Goal: Navigation & Orientation: Find specific page/section

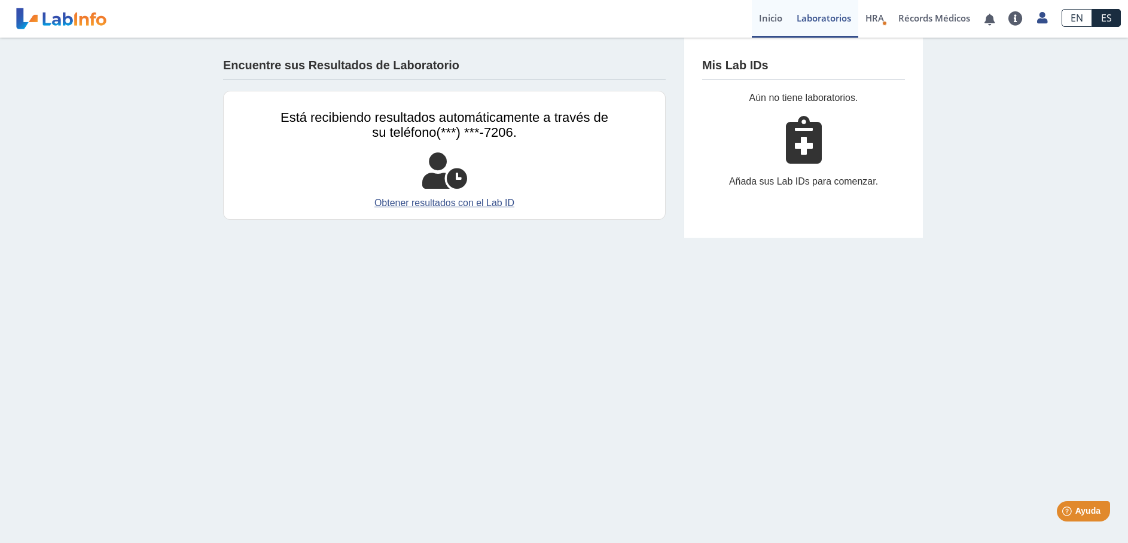
click at [774, 18] on link "Inicio" at bounding box center [771, 19] width 38 height 38
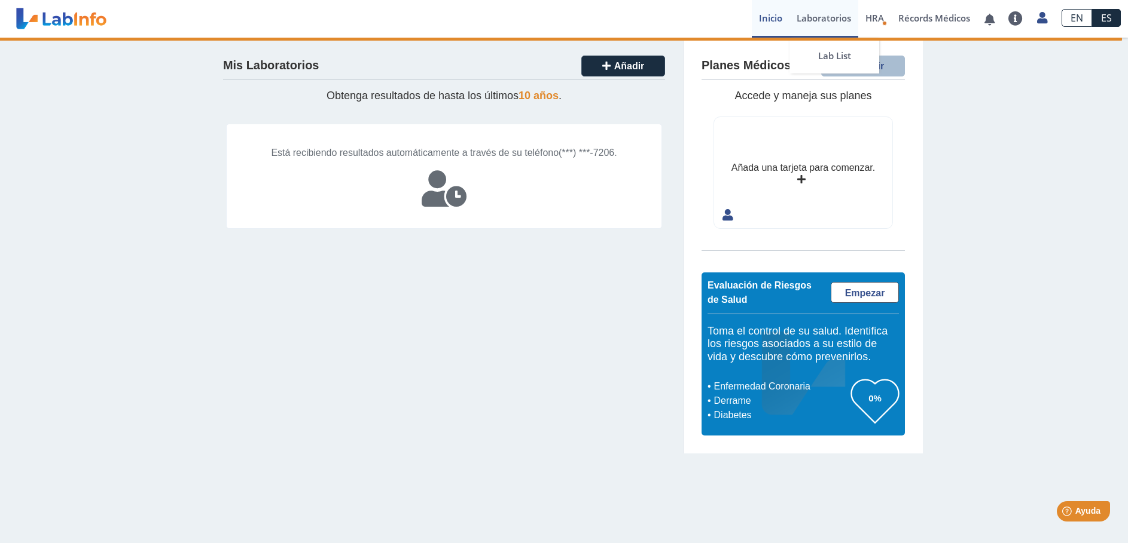
click at [832, 16] on link "Laboratorios" at bounding box center [823, 19] width 69 height 38
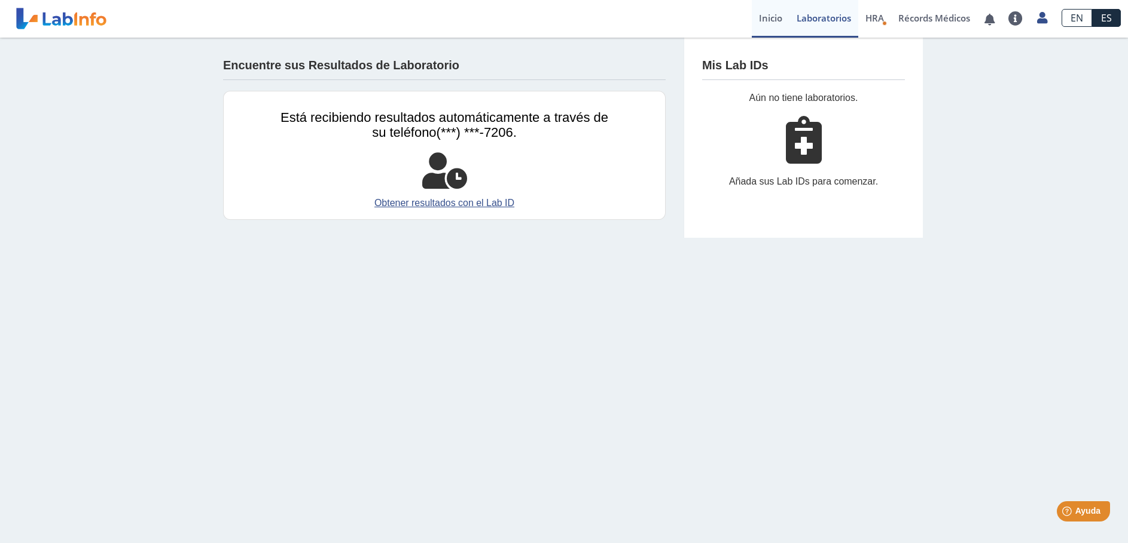
click at [769, 15] on link "Inicio" at bounding box center [771, 19] width 38 height 38
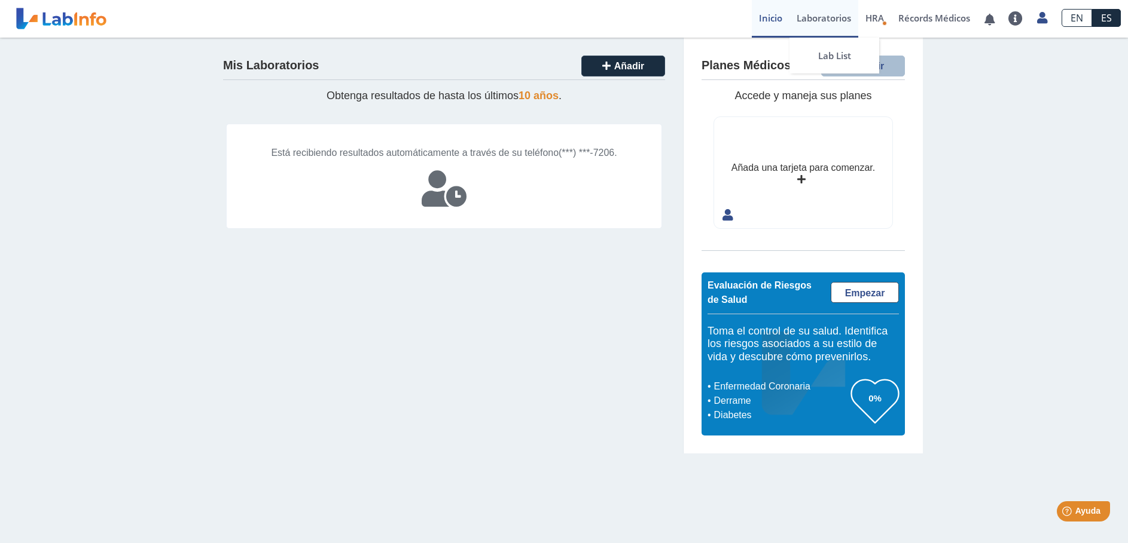
click at [808, 16] on link "Laboratorios" at bounding box center [823, 19] width 69 height 38
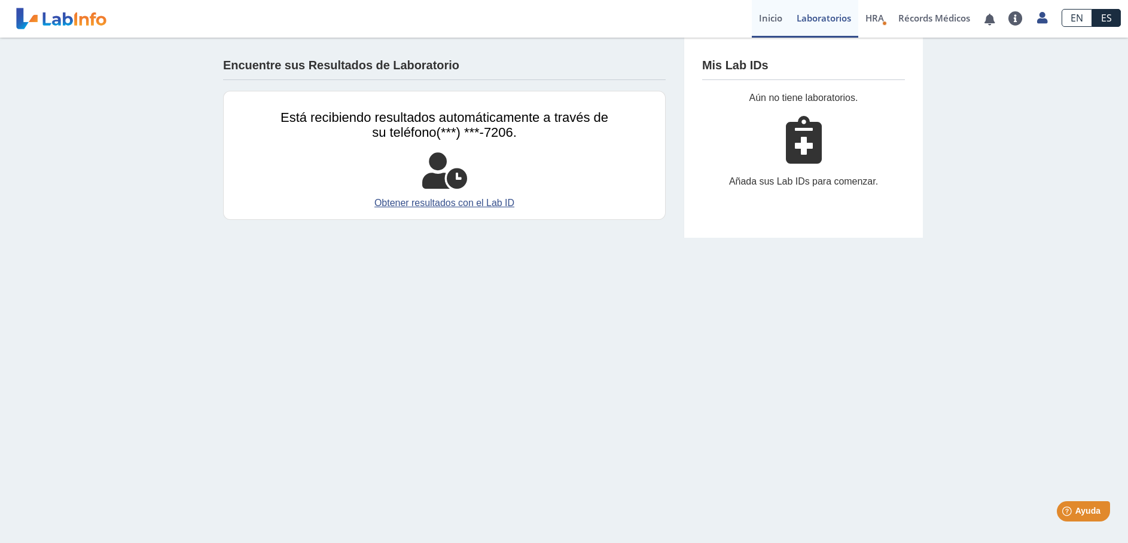
click at [765, 20] on link "Inicio" at bounding box center [771, 19] width 38 height 38
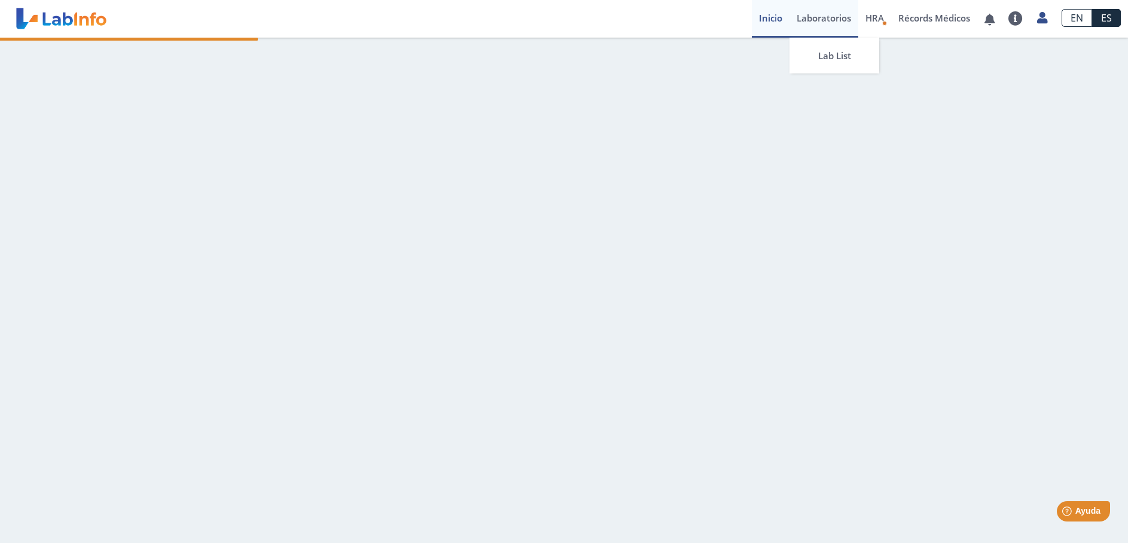
click at [806, 19] on link "Laboratorios" at bounding box center [823, 19] width 69 height 38
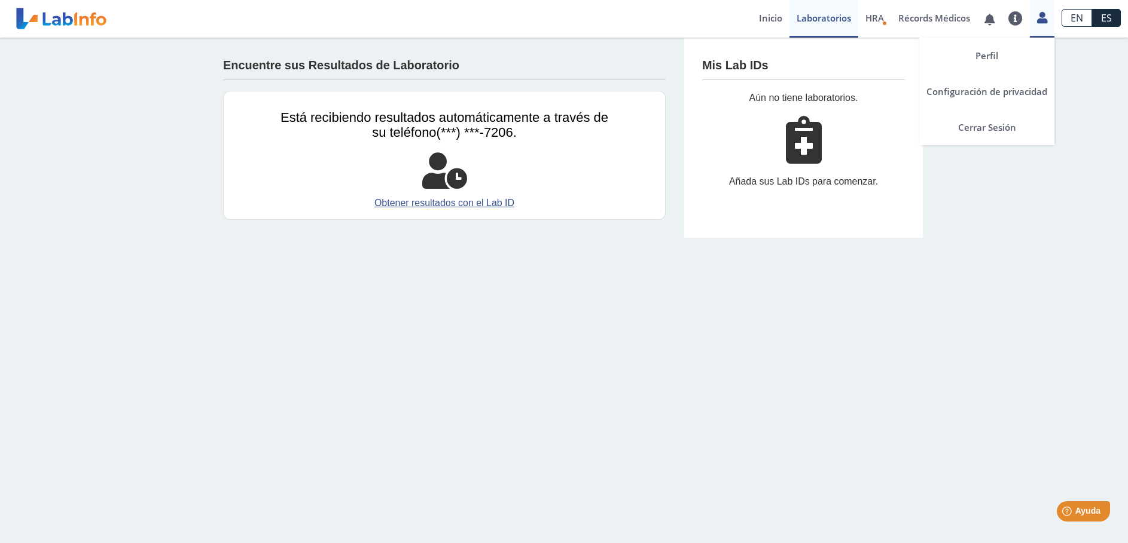
click at [1043, 15] on icon at bounding box center [1042, 17] width 10 height 9
click at [996, 130] on link "Cerrar Sesión" at bounding box center [986, 127] width 135 height 36
